Goal: Task Accomplishment & Management: Manage account settings

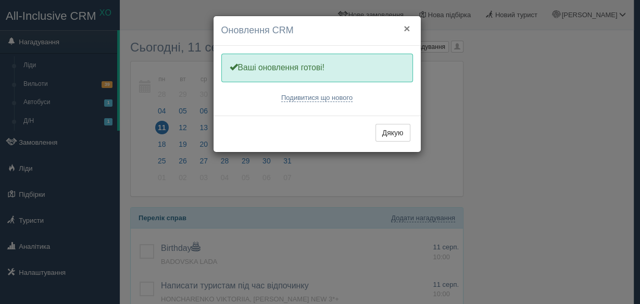
click at [409, 28] on button "×" at bounding box center [406, 28] width 6 height 11
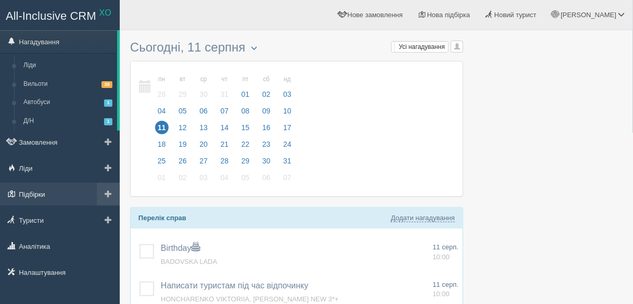
click at [55, 191] on link "Підбірки" at bounding box center [60, 194] width 120 height 23
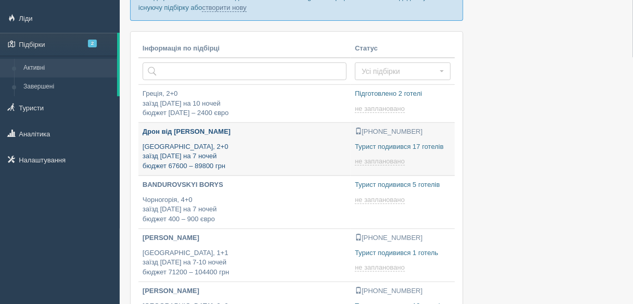
type input "[DATE] 16:40"
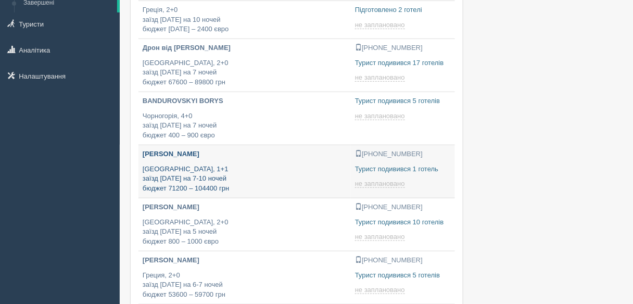
type input "2025-08-11 15:35"
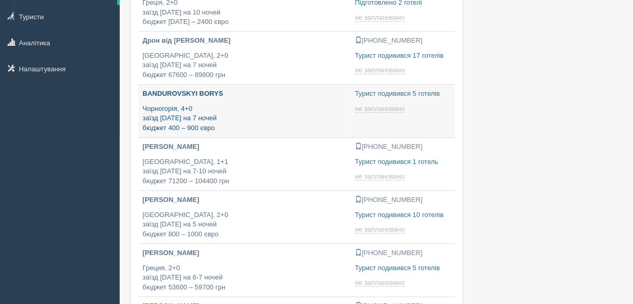
type input "2025-08-11 14:15"
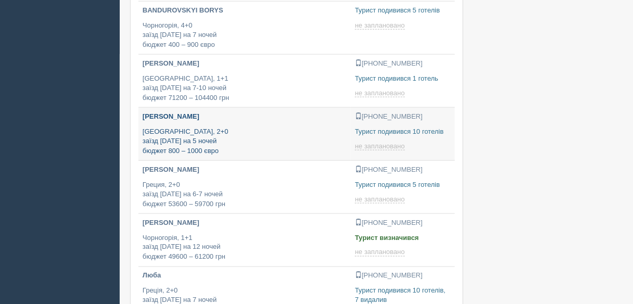
type input "2025-08-11 20:05"
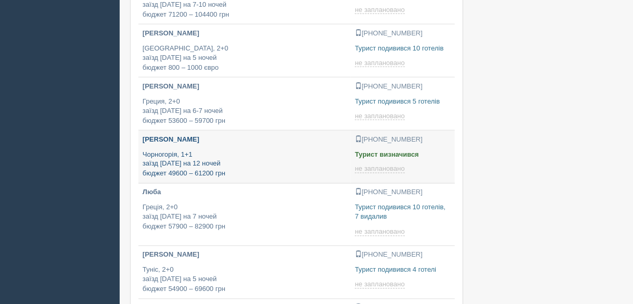
type input "[DATE] 19:25"
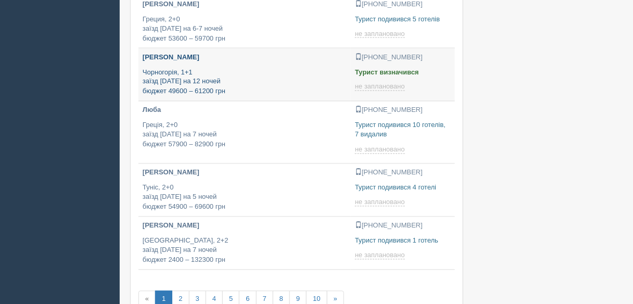
scroll to position [416, 0]
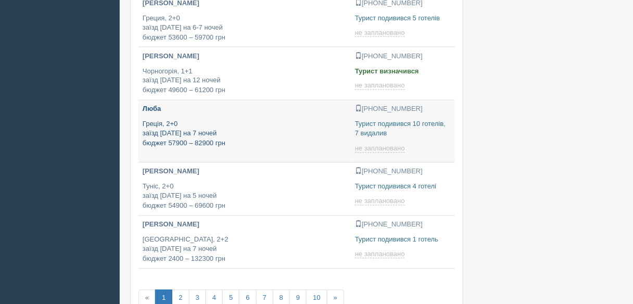
type input "2025-08-11 18:25"
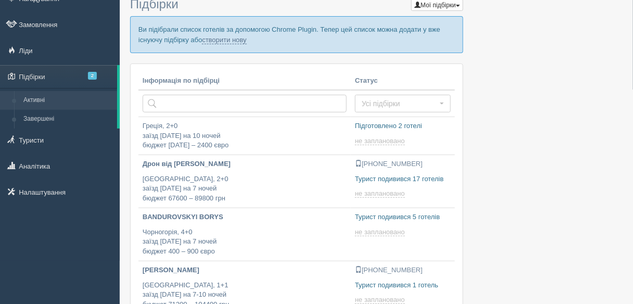
scroll to position [42, 0]
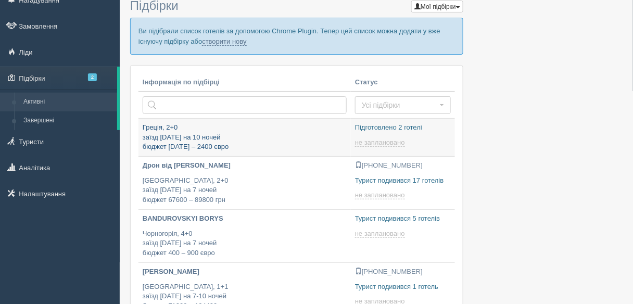
type input "2025-08-11 18:15"
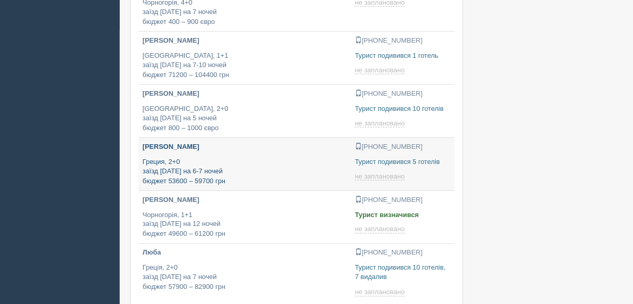
type input "2025-08-11 19:25"
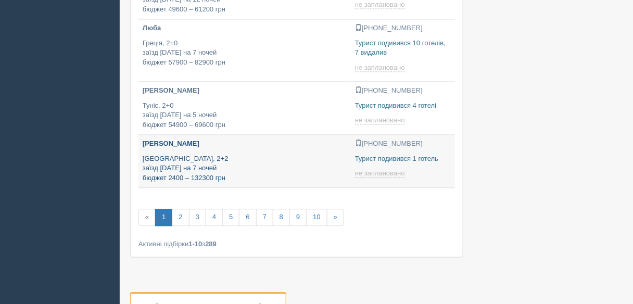
type input "2025-08-11 15:05"
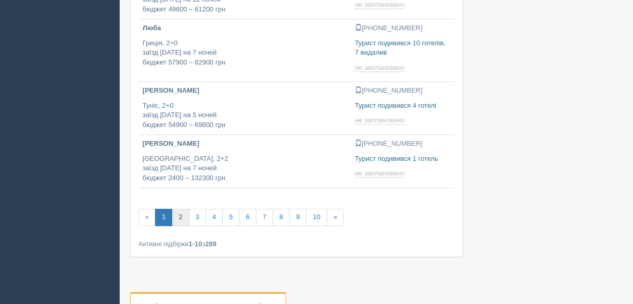
scroll to position [500, 0]
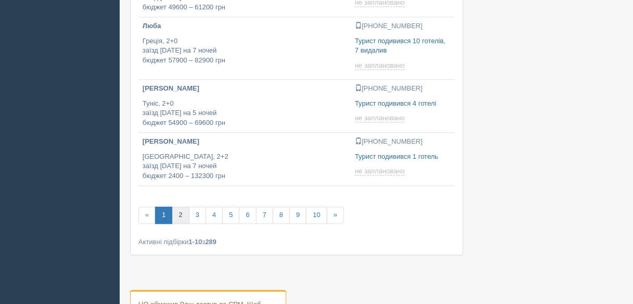
click at [184, 213] on link "2" at bounding box center [180, 215] width 17 height 17
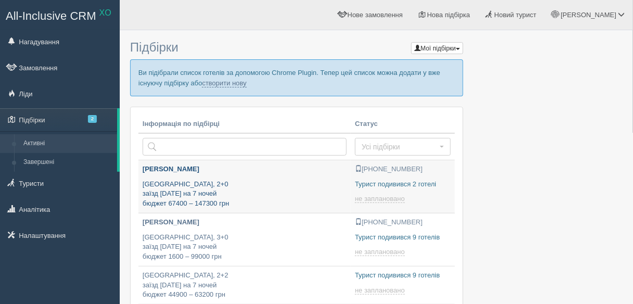
type input "[DATE] 12:50"
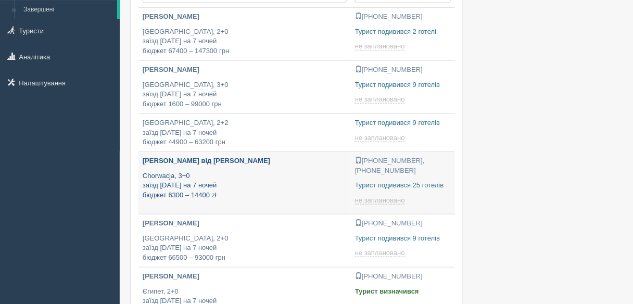
type input "2025-08-11 17:55"
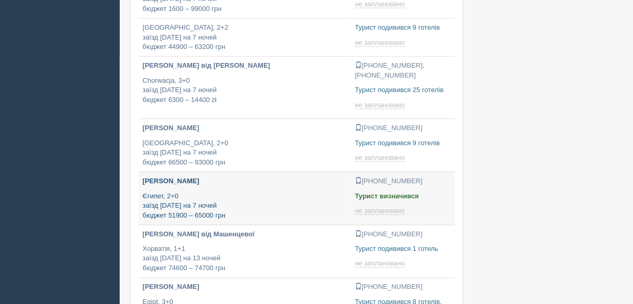
type input "2025-08-11 19:25"
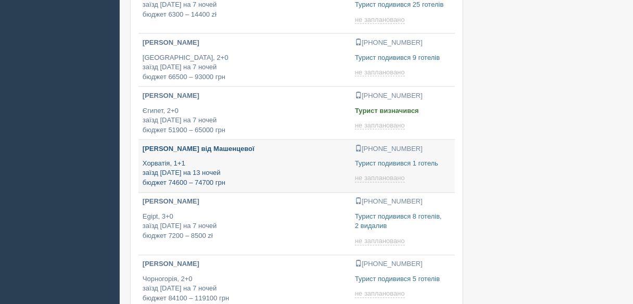
type input "2025-08-11 19:40"
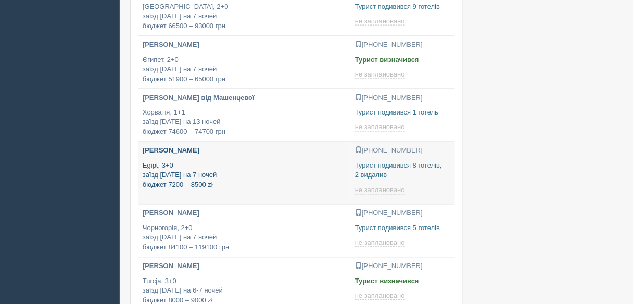
type input "2025-08-11 18:45"
type input "2025-08-11 15:20"
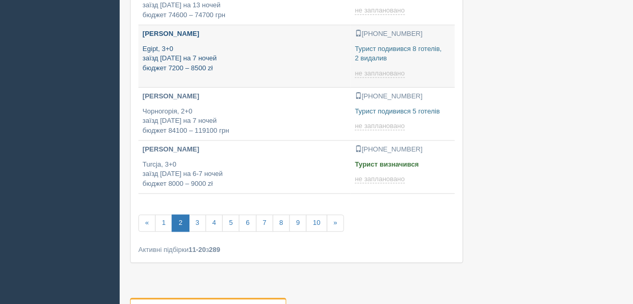
scroll to position [541, 0]
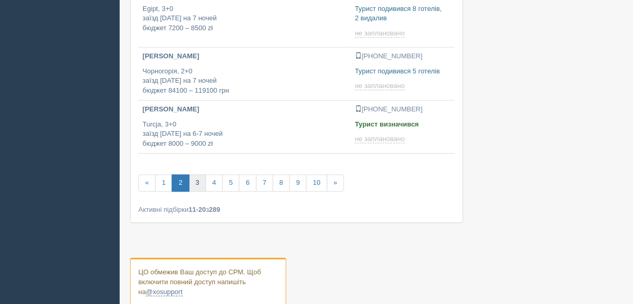
click at [199, 177] on link "3" at bounding box center [197, 182] width 17 height 17
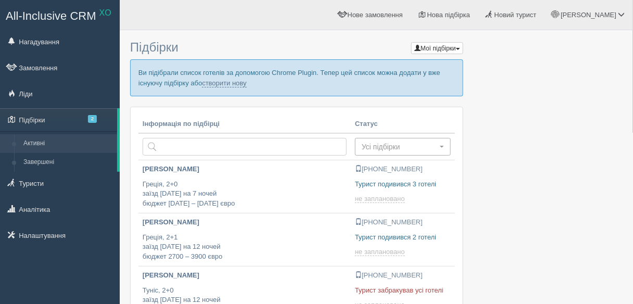
click at [437, 143] on span "Усі підбірки" at bounding box center [399, 147] width 75 height 10
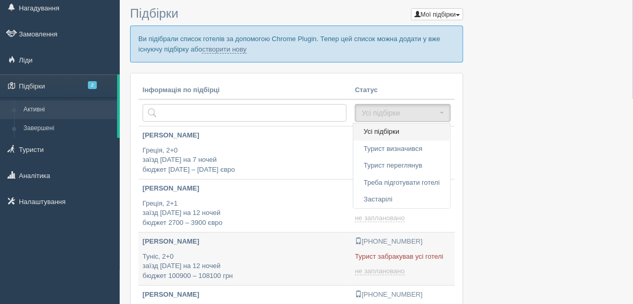
type input "2025-08-11 20:20"
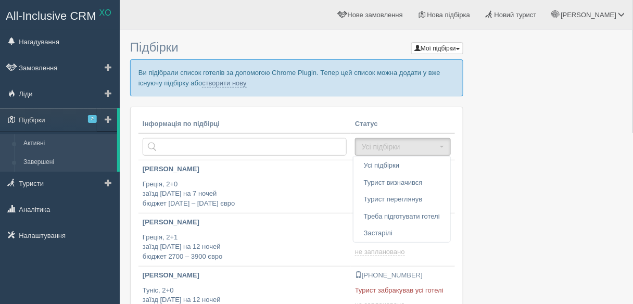
click at [65, 164] on link "Завершені" at bounding box center [68, 162] width 98 height 19
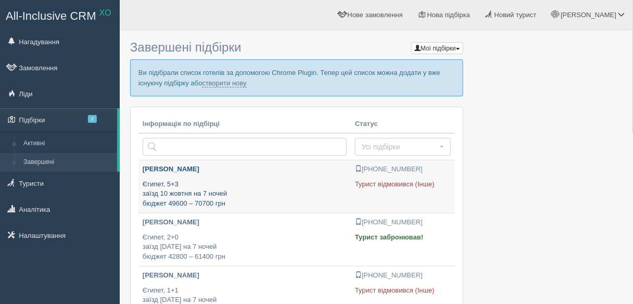
click at [278, 196] on p "Єгипет, 5+3 заїзд [DATE] на 7 ночей бюджет 49600 – 70700 грн" at bounding box center [245, 194] width 204 height 29
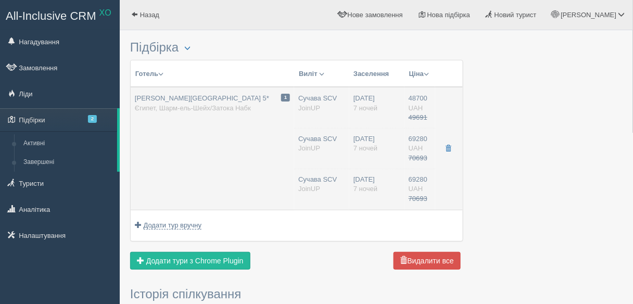
click at [402, 109] on td "[DATE] 7 ночей [DATE] 7 ночей [DATE] 7 ночей" at bounding box center [376, 148] width 55 height 123
type input "[PERSON_NAME][GEOGRAPHIC_DATA] 5*"
type input "[URL][DOMAIN_NAME][PERSON_NAME]"
type input "Єгипет"
type input "Шарм-ель-Шейх/[PERSON_NAME]"
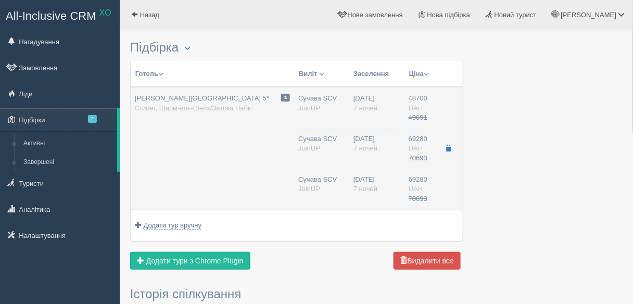
type input "48700.00"
type input "49691.00"
type input "Сучава SCV"
type input "Шарм-еш-Шейх SSH"
type input "15:05"
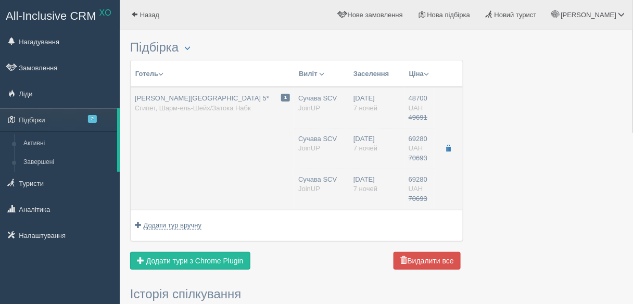
type input "18:30"
type input "SkyUp MT"
type input "10:50"
type input "14:15"
type input "7"
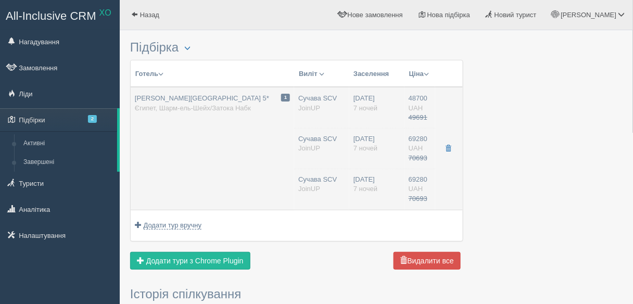
type input "Deluxe Room"
type input "UAI"
type input "JoinUP"
type input "[URL][DOMAIN_NAME][PERSON_NAME]"
type input "69280.00"
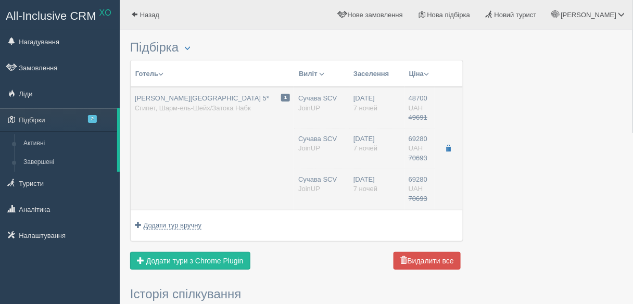
type input "70693.00"
type input "Сучава SCV"
type input "Шарм-еш-Шейх SSH"
type input "15:05"
type input "18:30"
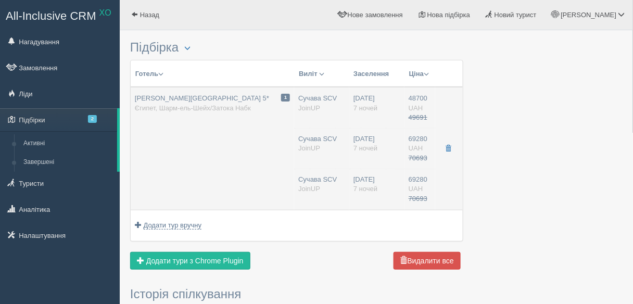
type input "SkyUp MT"
type input "10:50"
type input "14:15"
type input "7"
type input "Deluxe Room"
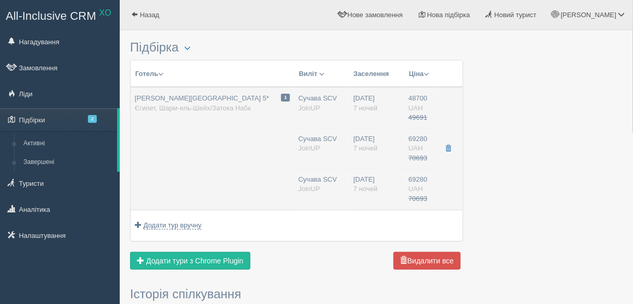
type input "UAI"
type input "JoinUP"
type input "[URL][DOMAIN_NAME][PERSON_NAME]"
type input "69280.00"
type input "70693.00"
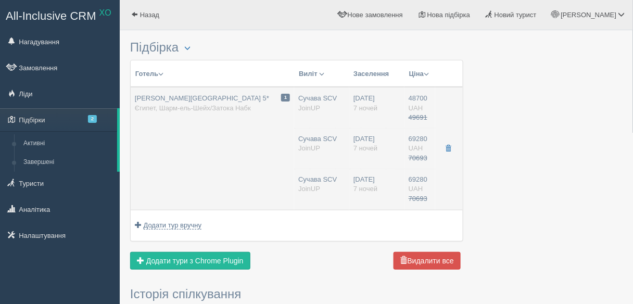
type input "Сучава SCV"
type input "Шарм-еш-Шейх SSH"
type input "15:05"
type input "18:30"
type input "SkyUp MT"
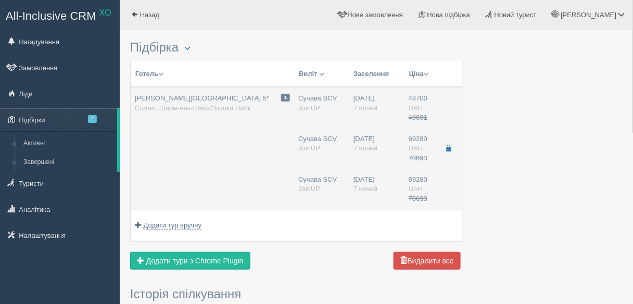
type input "10:50"
type input "14:15"
type input "7"
type input "Deluxe Room"
type input "UAI"
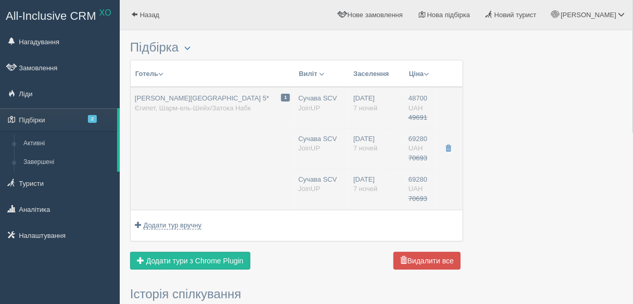
type input "JoinUP"
type input "[URL][DOMAIN_NAME][PERSON_NAME]"
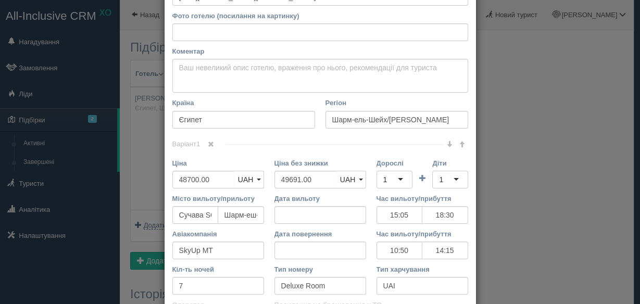
scroll to position [125, 0]
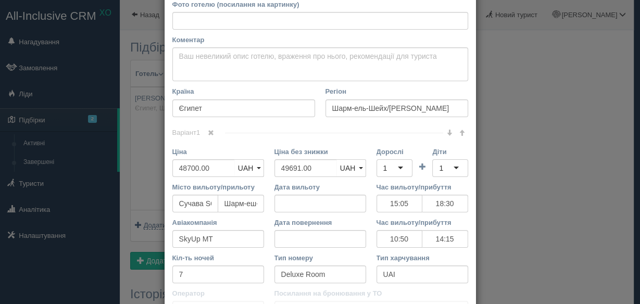
click at [559, 117] on div "× Редагувати тур Назва готелю [PERSON_NAME][GEOGRAPHIC_DATA] & Spa 5* Посилання…" at bounding box center [320, 152] width 640 height 304
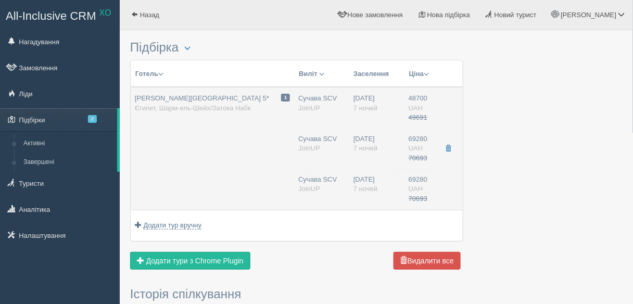
click at [367, 158] on div "[DATE] 7 ночей" at bounding box center [376, 148] width 47 height 29
type input "15:05"
type input "18:30"
type input "10:50"
type input "14:15"
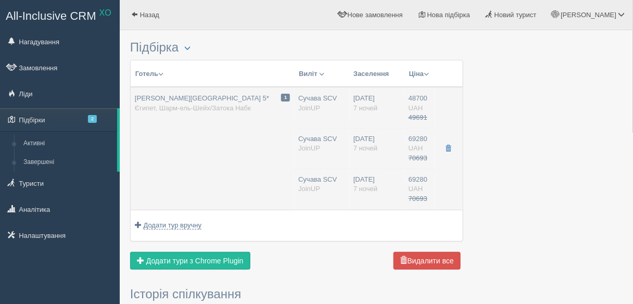
type input "15:05"
type input "18:30"
type input "10:50"
type input "14:15"
type input "15:05"
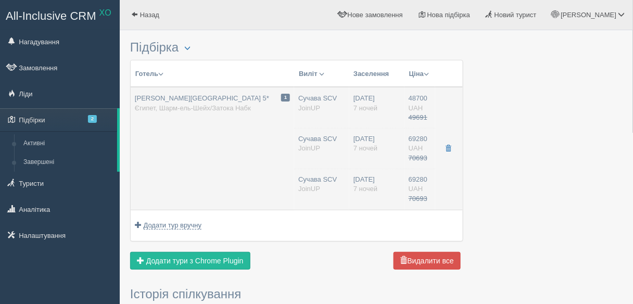
type input "18:30"
type input "10:50"
type input "14:15"
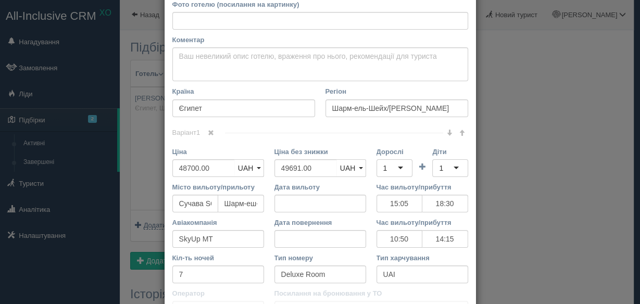
click at [512, 124] on div "× Редагувати тур Назва готелю [PERSON_NAME][GEOGRAPHIC_DATA] & Spa 5* Посилання…" at bounding box center [320, 152] width 640 height 304
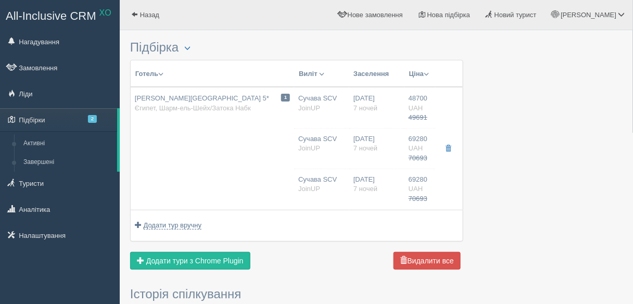
click at [333, 139] on div "Сучава SCV [GEOGRAPHIC_DATA]" at bounding box center [321, 148] width 47 height 29
type input "15:05"
type input "18:30"
type input "10:50"
type input "14:15"
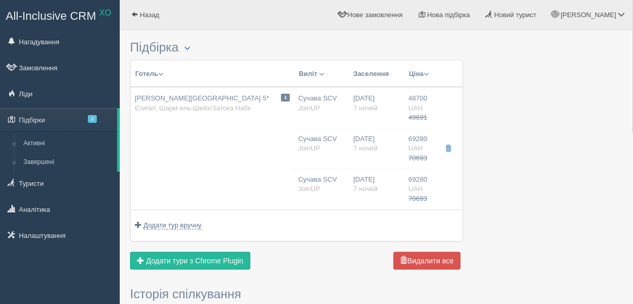
type input "15:05"
type input "18:30"
type input "10:50"
type input "14:15"
type input "15:05"
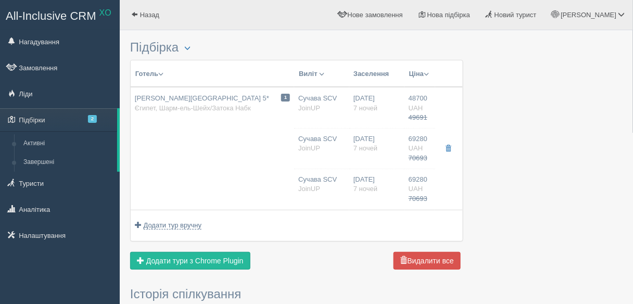
type input "18:30"
type input "10:50"
type input "14:15"
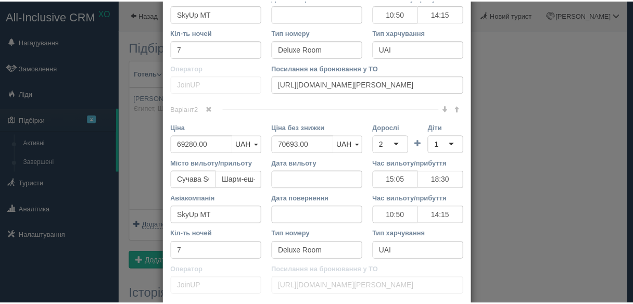
scroll to position [375, 0]
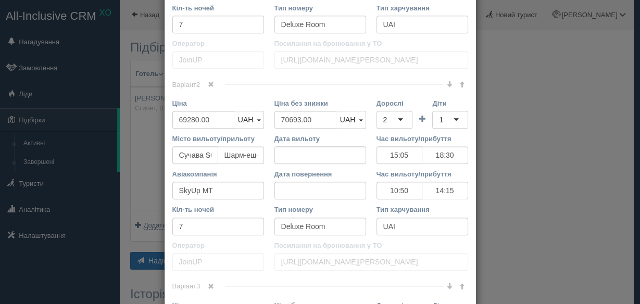
click at [491, 78] on div "× Редагувати тур Назва готелю [PERSON_NAME][GEOGRAPHIC_DATA] & Spa 5* Посилання…" at bounding box center [320, 152] width 640 height 304
